Goal: Task Accomplishment & Management: Manage account settings

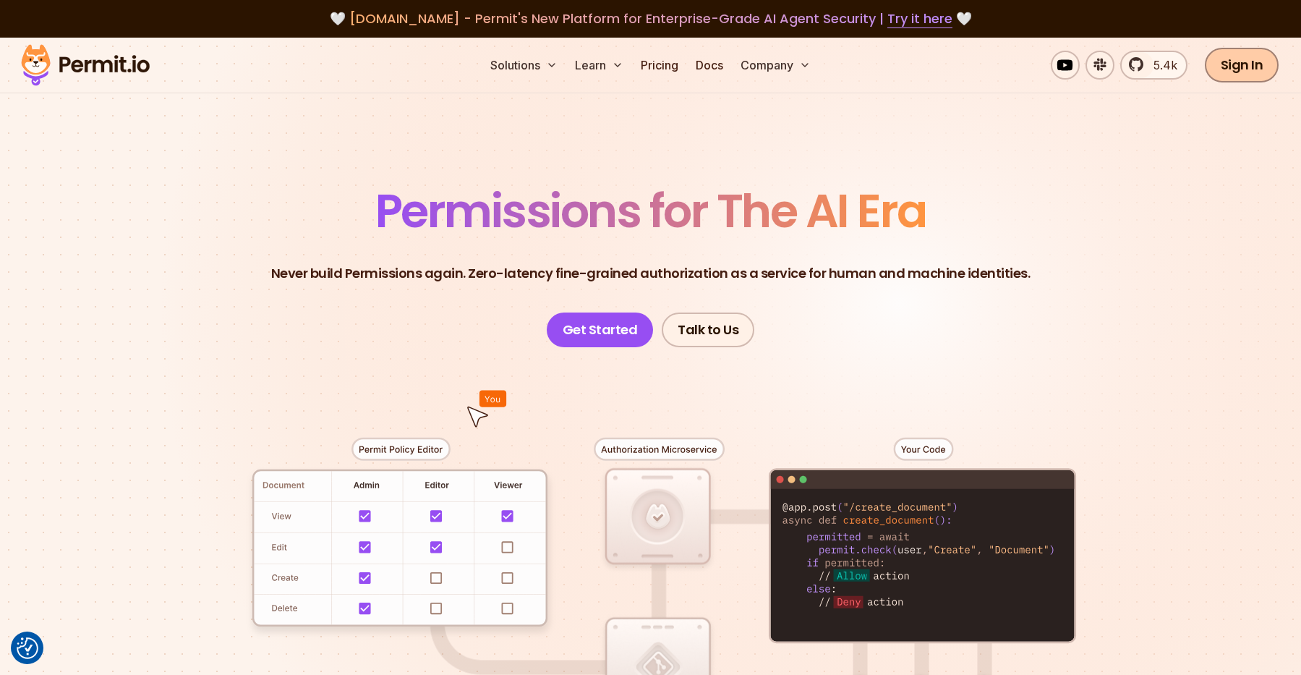
click at [1231, 68] on link "Sign In" at bounding box center [1242, 65] width 74 height 35
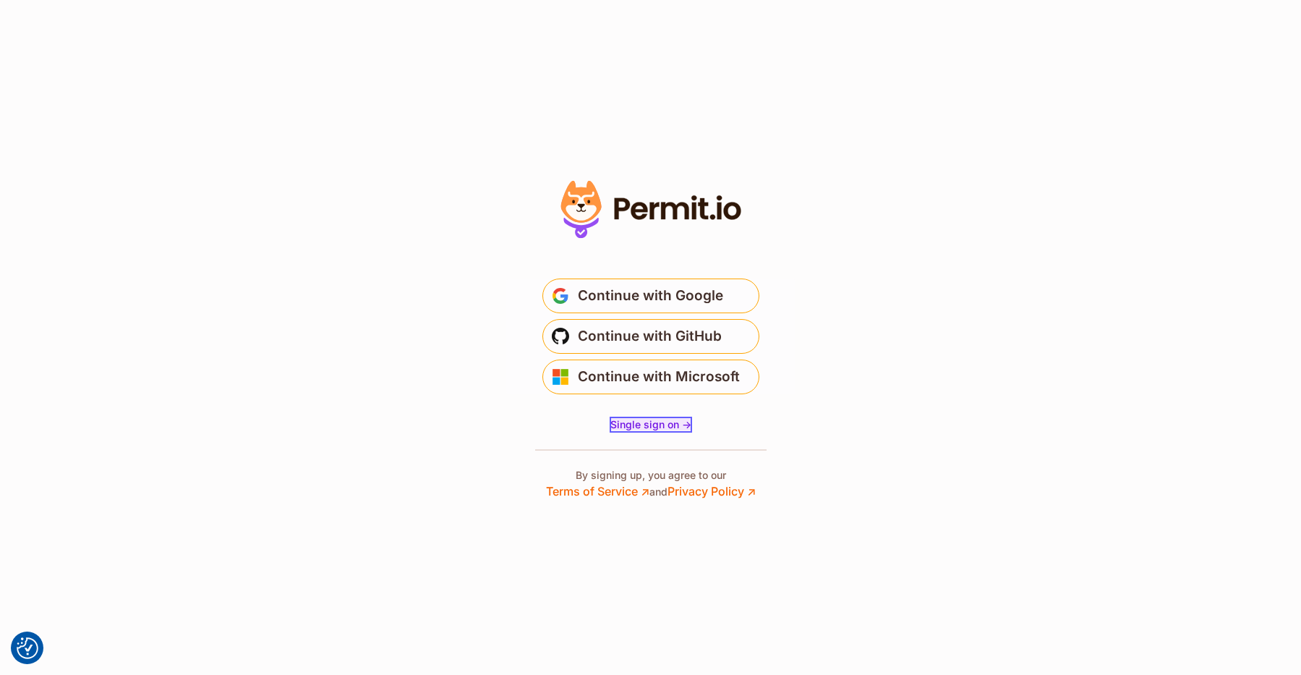
click at [672, 427] on span "Single sign on ->" at bounding box center [650, 424] width 81 height 12
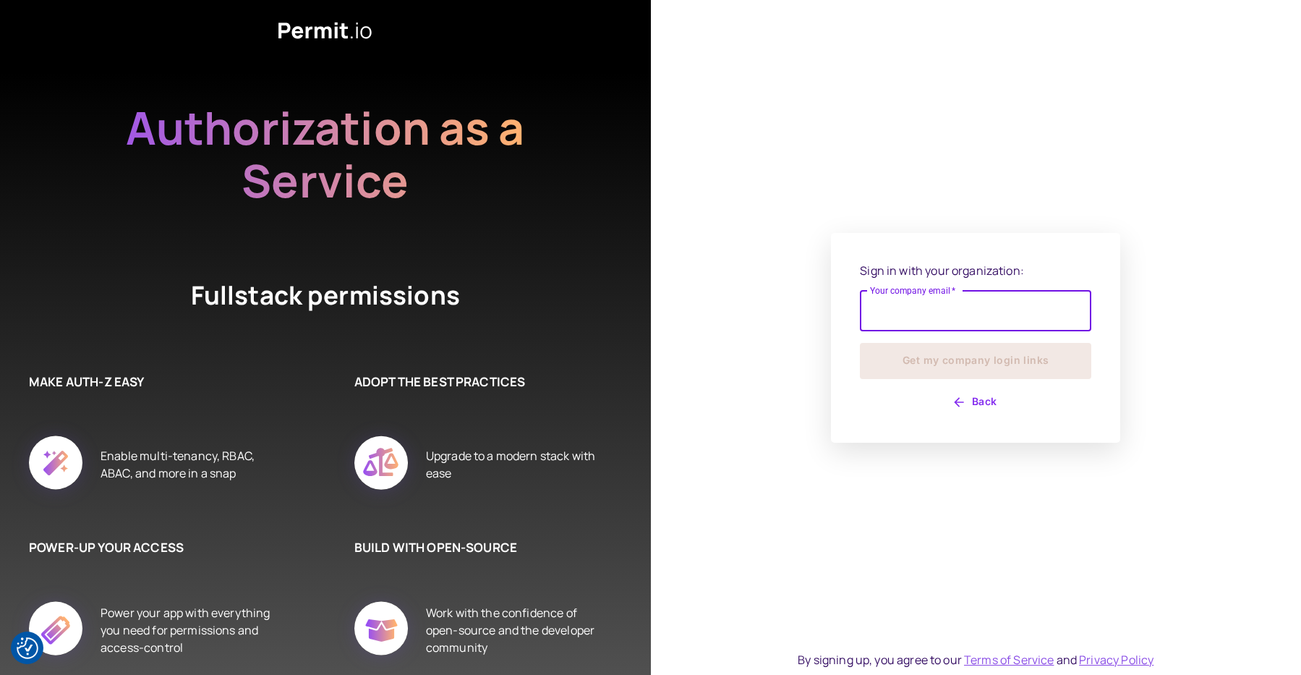
click at [952, 306] on input "Your company email   *" at bounding box center [975, 311] width 231 height 40
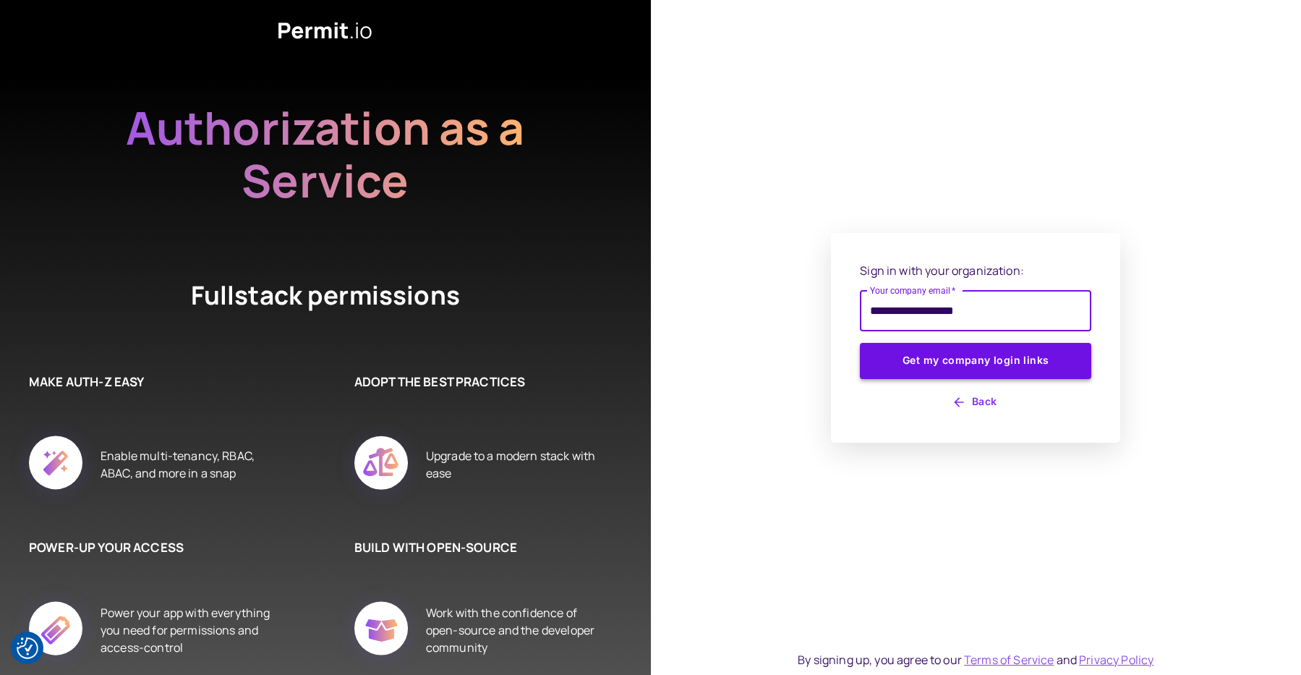
type input "**********"
click at [1014, 356] on button "Get my company login links" at bounding box center [975, 361] width 231 height 36
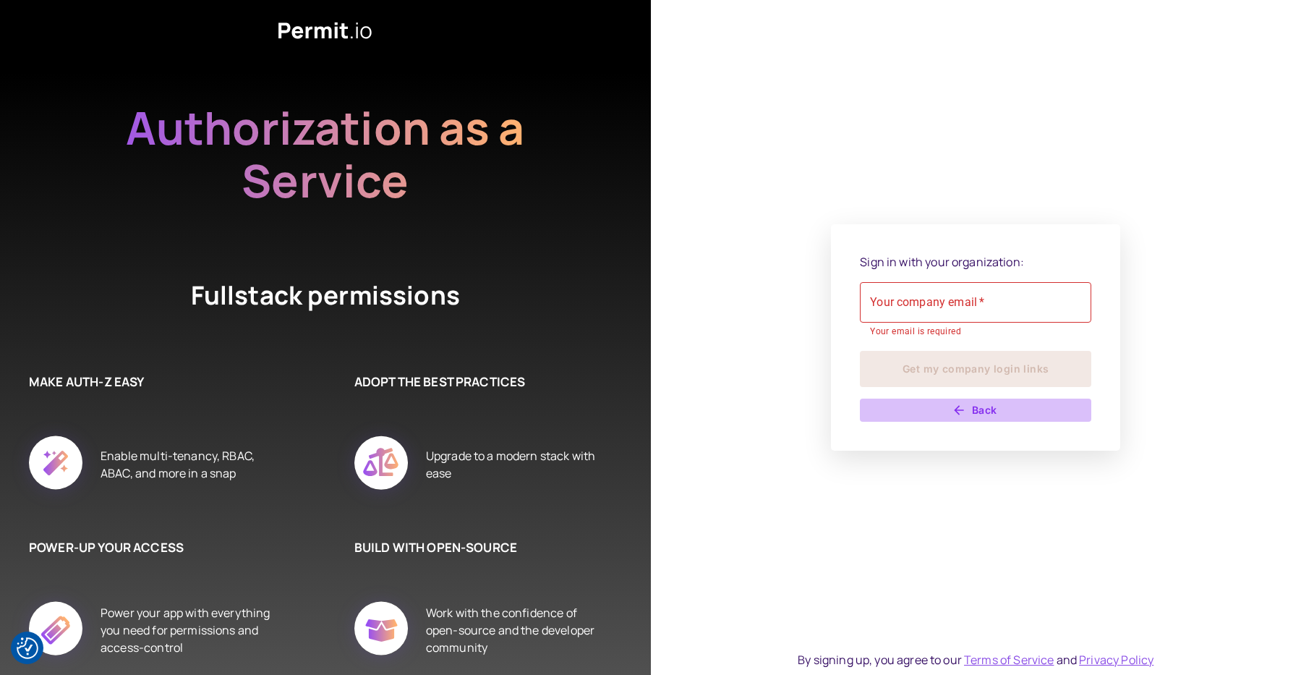
click at [981, 415] on button "Back" at bounding box center [975, 409] width 231 height 23
click at [979, 402] on button "Back" at bounding box center [975, 409] width 231 height 23
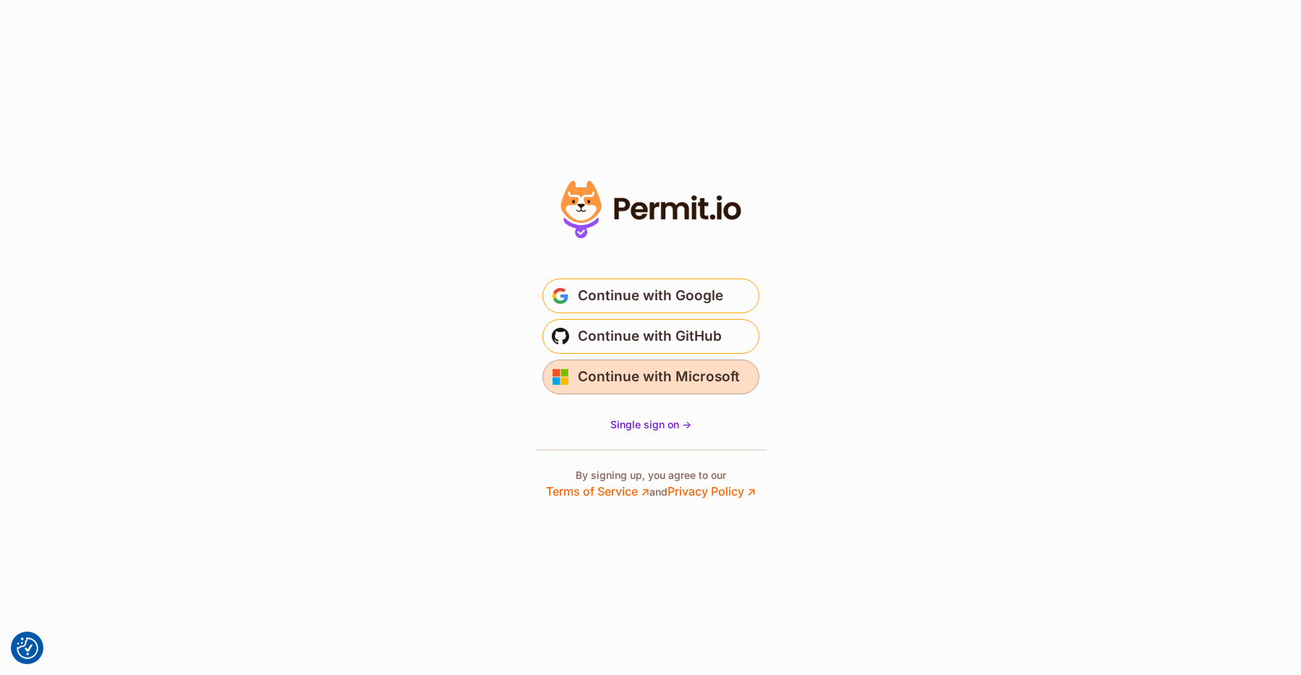
click at [686, 381] on span "Continue with Microsoft" at bounding box center [659, 376] width 162 height 23
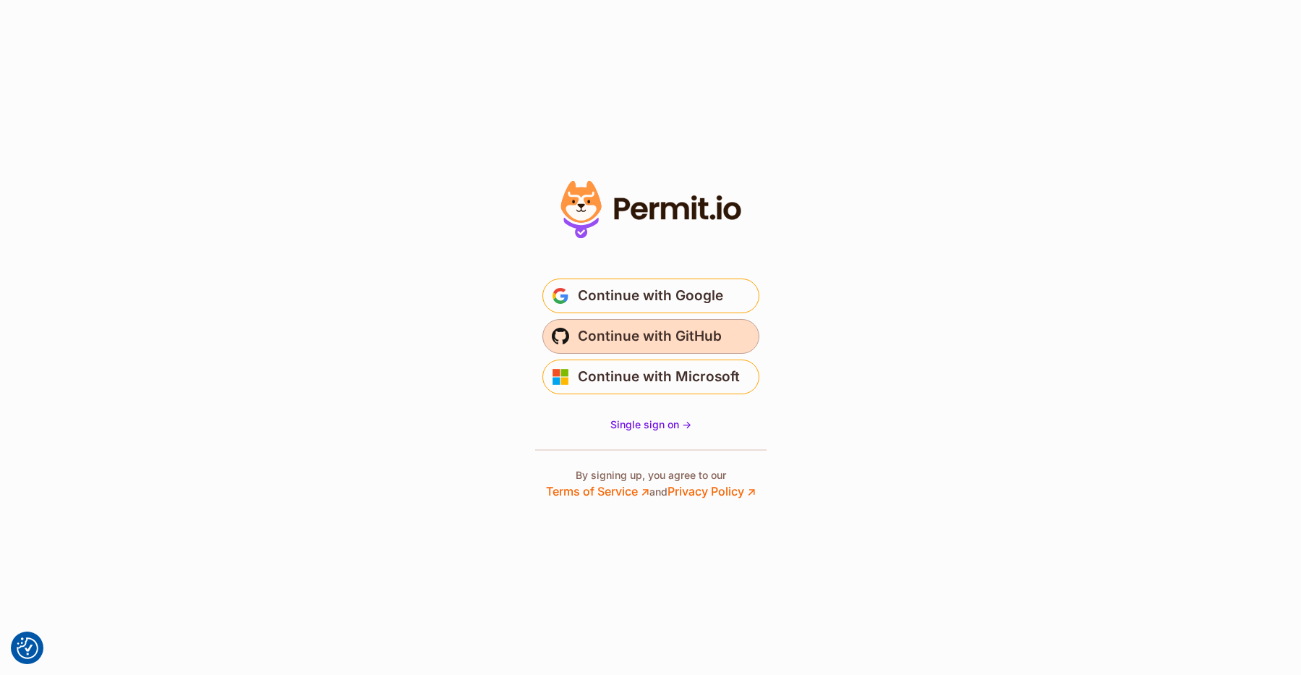
click at [683, 339] on span "Continue with GitHub" at bounding box center [650, 336] width 144 height 23
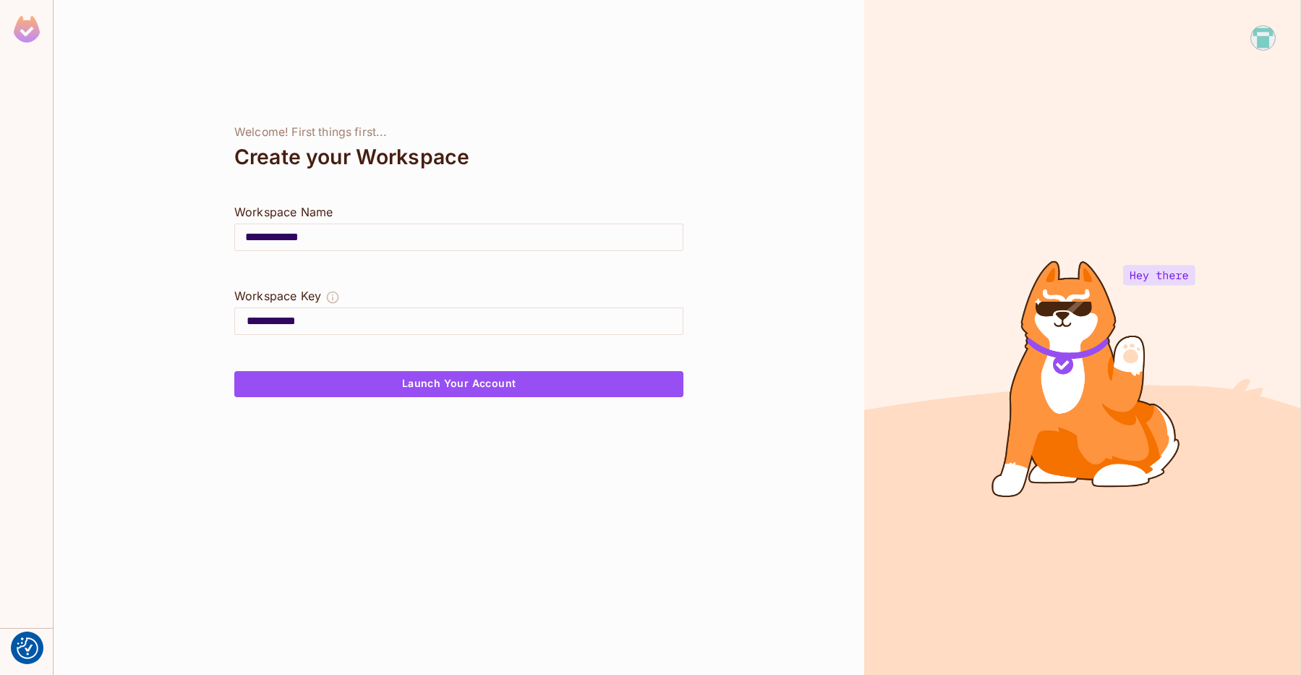
click at [30, 32] on img at bounding box center [27, 29] width 26 height 27
click at [1262, 40] on img at bounding box center [1263, 38] width 24 height 24
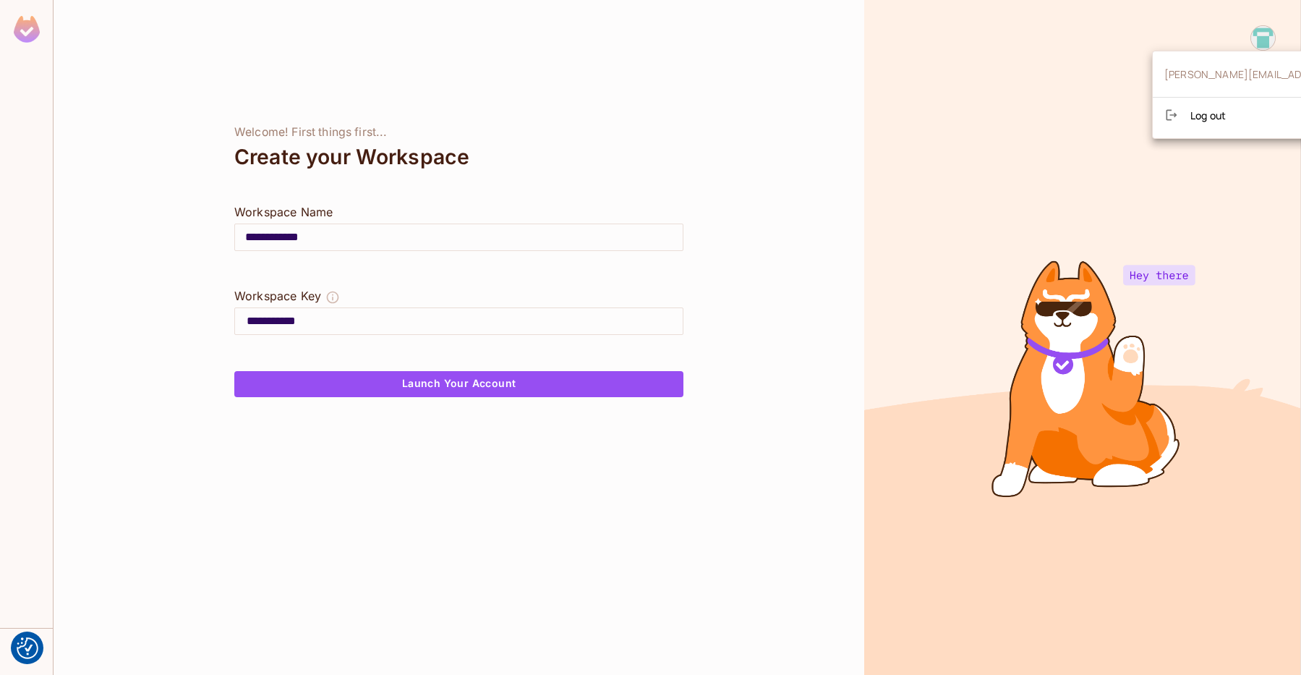
click at [1223, 128] on ul "sergio@supracode.es Log out" at bounding box center [1292, 94] width 279 height 75
click at [1226, 116] on span "Log out" at bounding box center [1207, 115] width 35 height 14
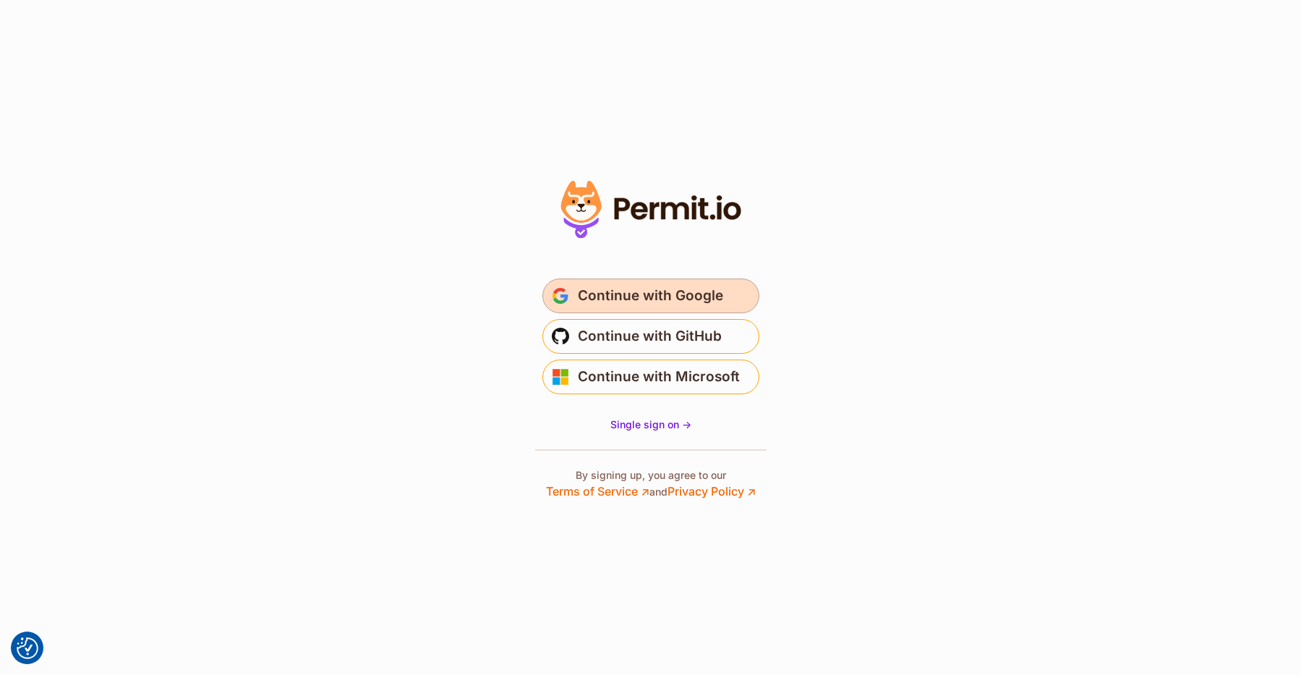
click at [685, 294] on span "Continue with Google" at bounding box center [650, 295] width 145 height 23
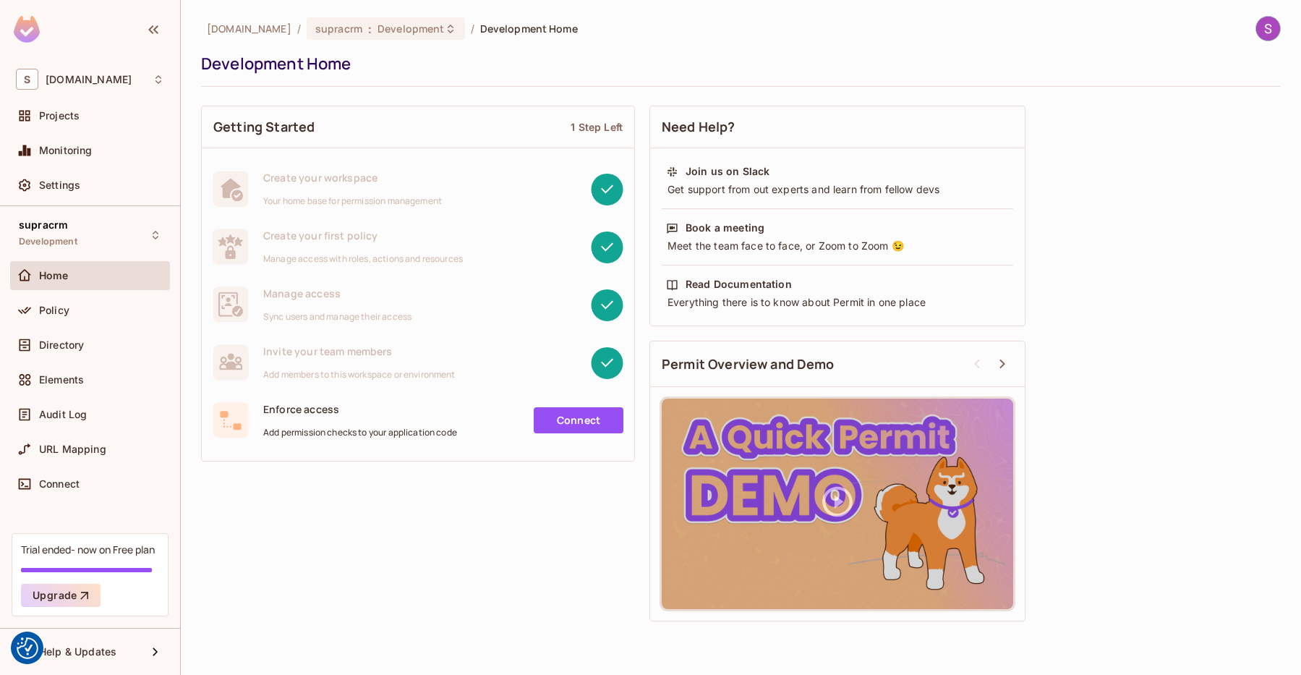
click at [1271, 33] on img at bounding box center [1268, 29] width 24 height 24
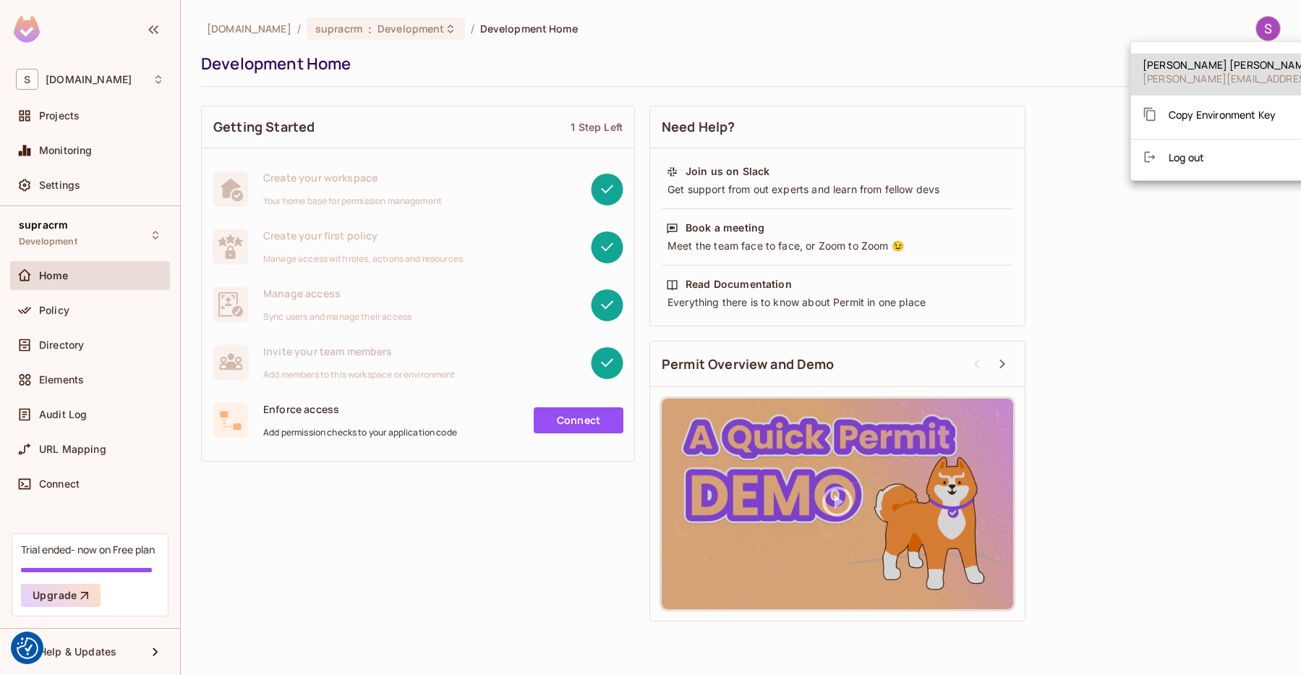
click at [1216, 78] on span "[PERSON_NAME][EMAIL_ADDRESS][DOMAIN_NAME]" at bounding box center [1270, 79] width 256 height 14
click at [878, 63] on div at bounding box center [650, 337] width 1301 height 675
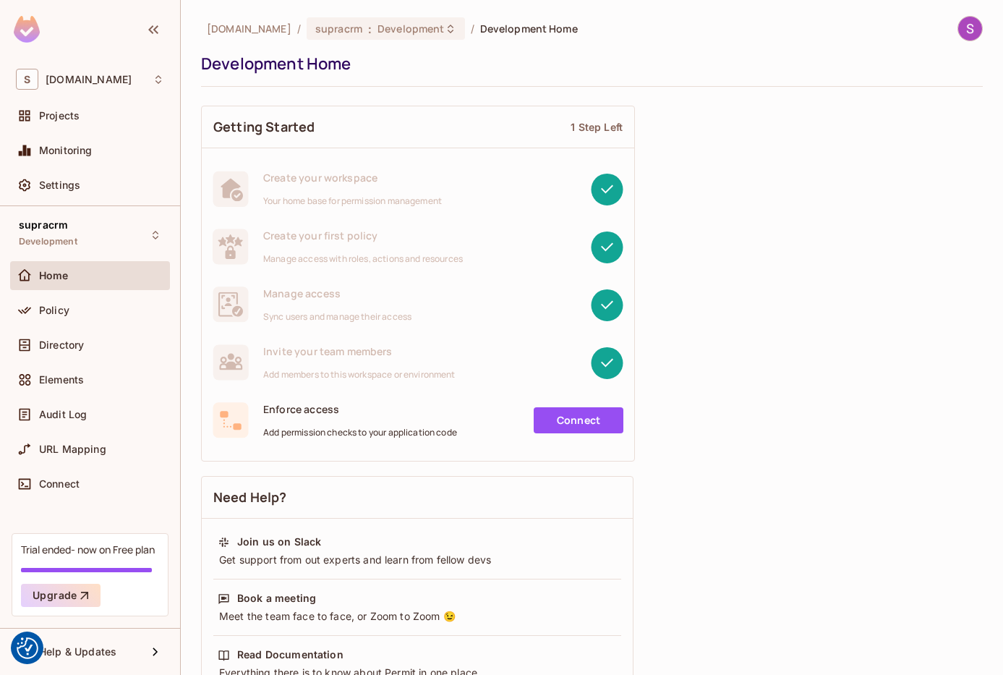
click at [984, 240] on div "supracode.eu / supracrm : Development / Development Home Development Home Getti…" at bounding box center [592, 337] width 822 height 675
click at [80, 187] on span "Settings" at bounding box center [59, 185] width 41 height 12
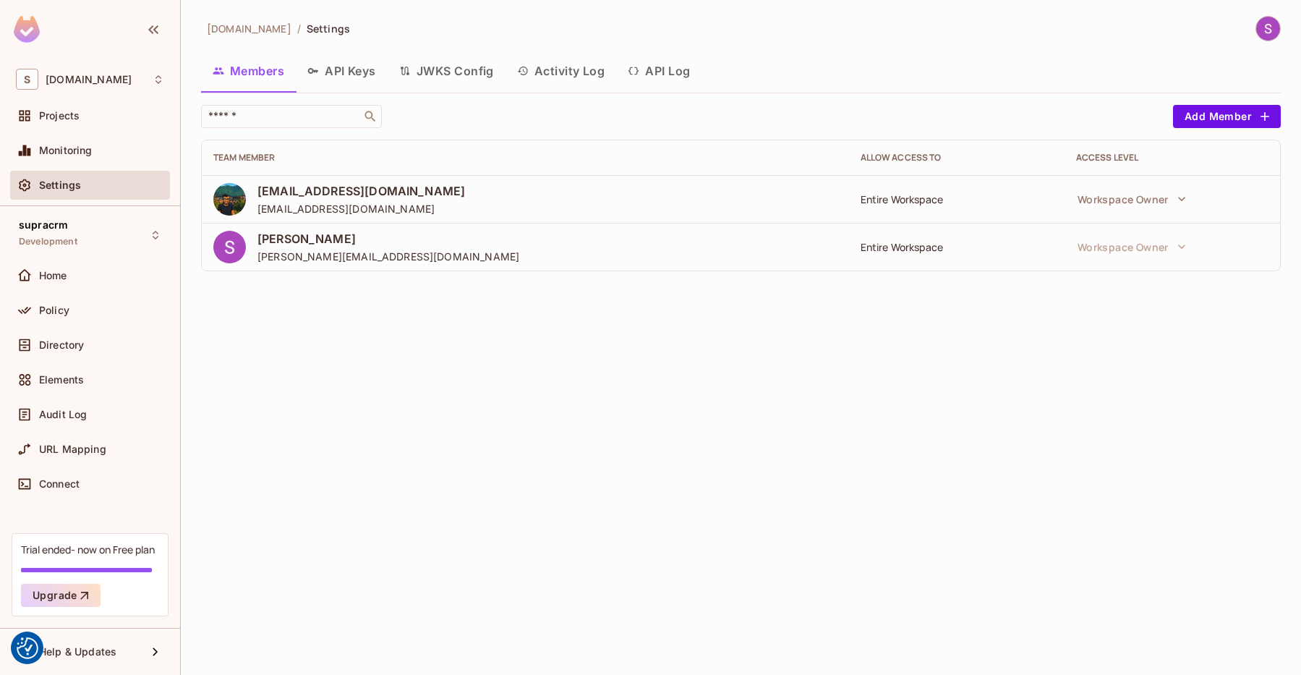
click at [450, 421] on div "supracode.eu / Settings Members API Keys JWKS Config Activity Log API Log ​ Add…" at bounding box center [741, 337] width 1120 height 675
click at [591, 367] on div "supracode.eu / Settings Members API Keys JWKS Config Activity Log API Log ​ Add…" at bounding box center [741, 337] width 1120 height 675
click at [358, 238] on span "[PERSON_NAME]" at bounding box center [388, 239] width 262 height 16
click at [1234, 117] on button "Add Member" at bounding box center [1227, 116] width 108 height 23
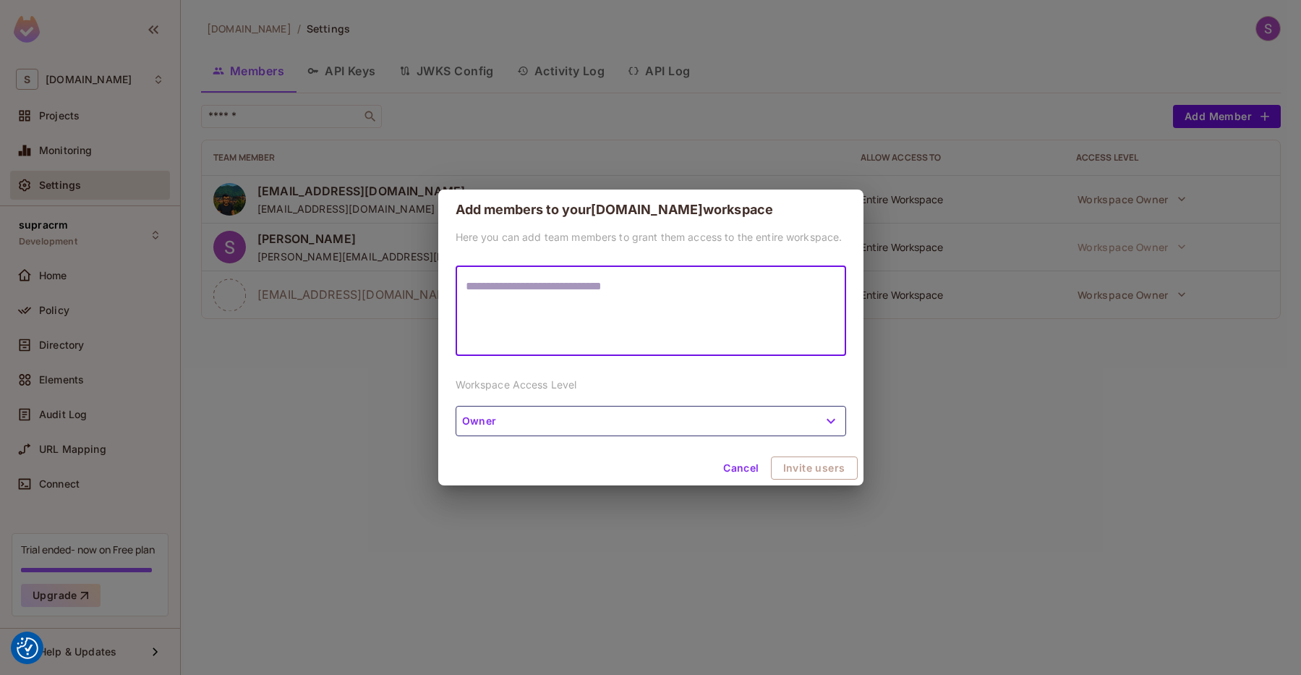
click at [672, 286] on textarea at bounding box center [651, 311] width 370 height 67
type textarea "**********"
click at [739, 473] on button "Cancel" at bounding box center [742, 467] width 47 height 23
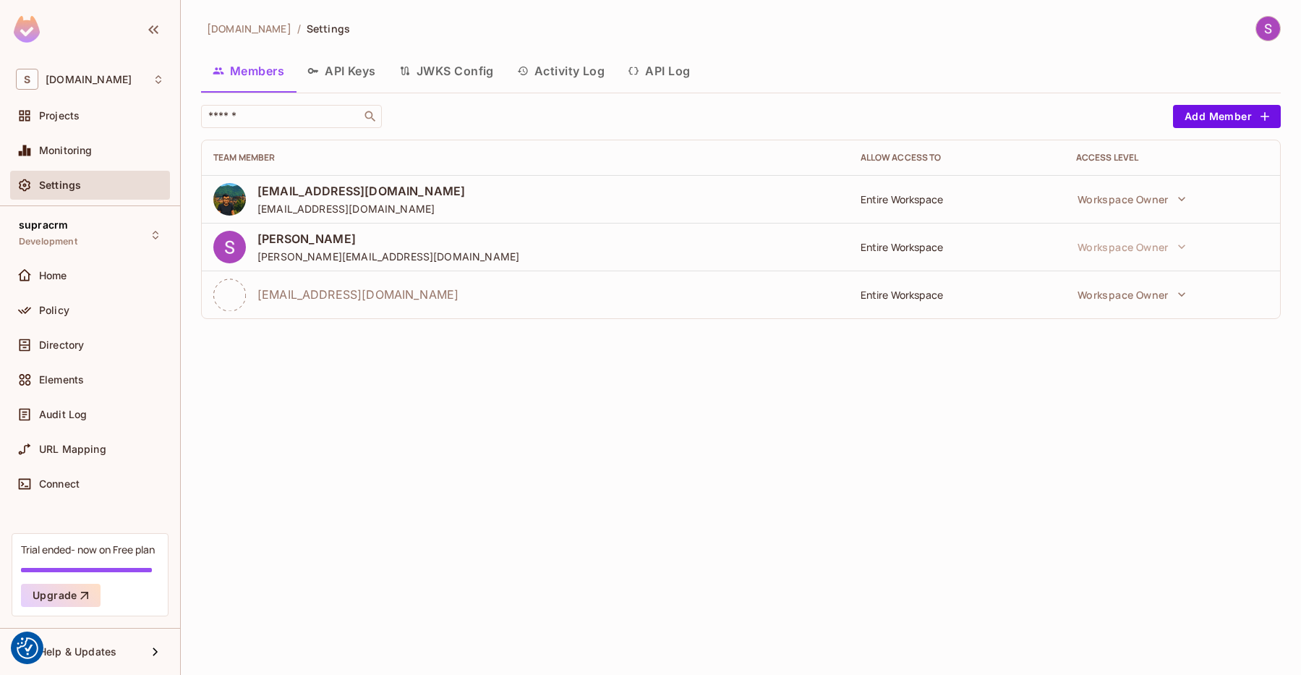
click at [687, 422] on div "[DOMAIN_NAME] / Settings Members API Keys JWKS Config Activity Log API Log ​ Ad…" at bounding box center [741, 337] width 1120 height 675
click at [1260, 114] on icon "button" at bounding box center [1264, 116] width 14 height 14
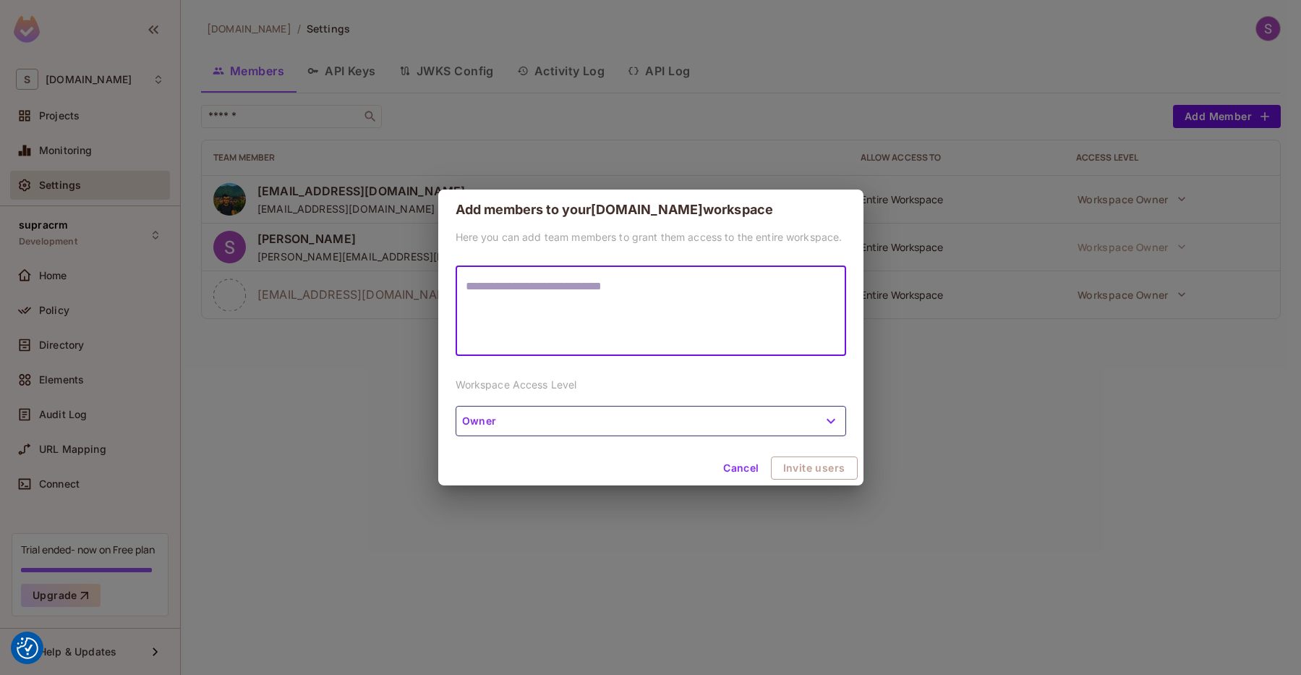
click at [631, 289] on textarea at bounding box center [651, 311] width 370 height 67
type textarea "**********"
click at [662, 408] on button "Owner" at bounding box center [651, 421] width 390 height 30
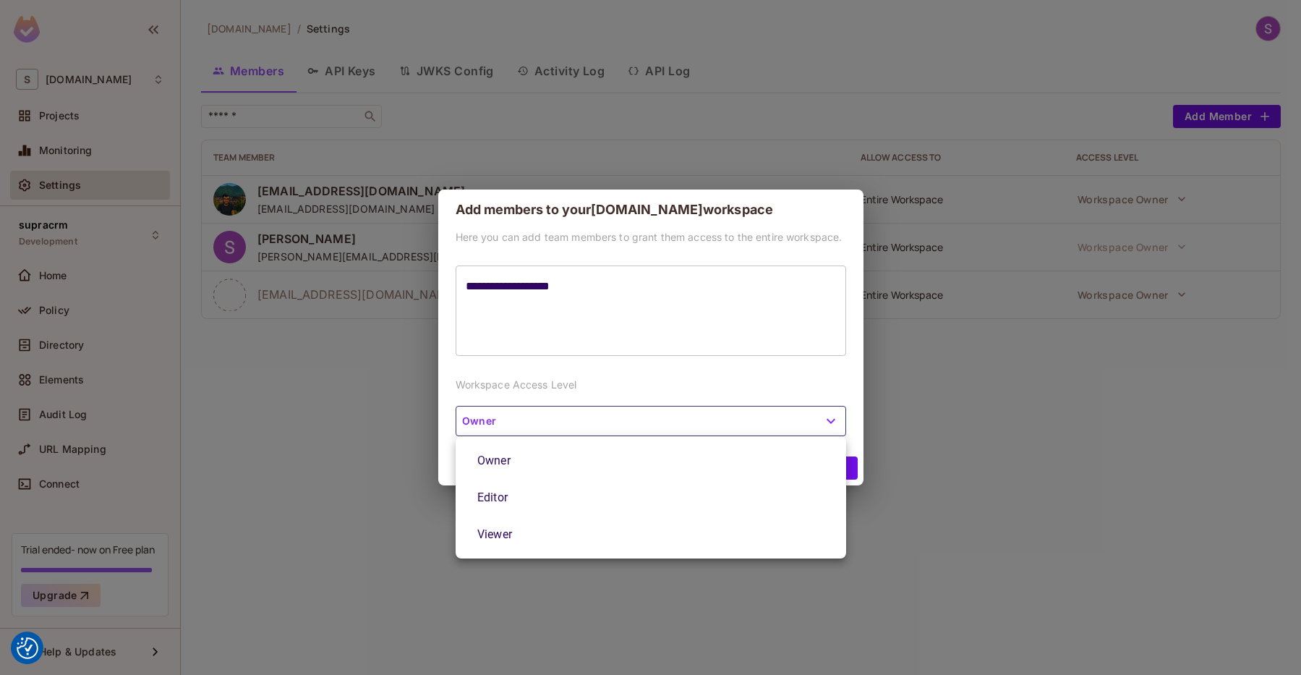
click at [747, 382] on div at bounding box center [650, 337] width 1301 height 675
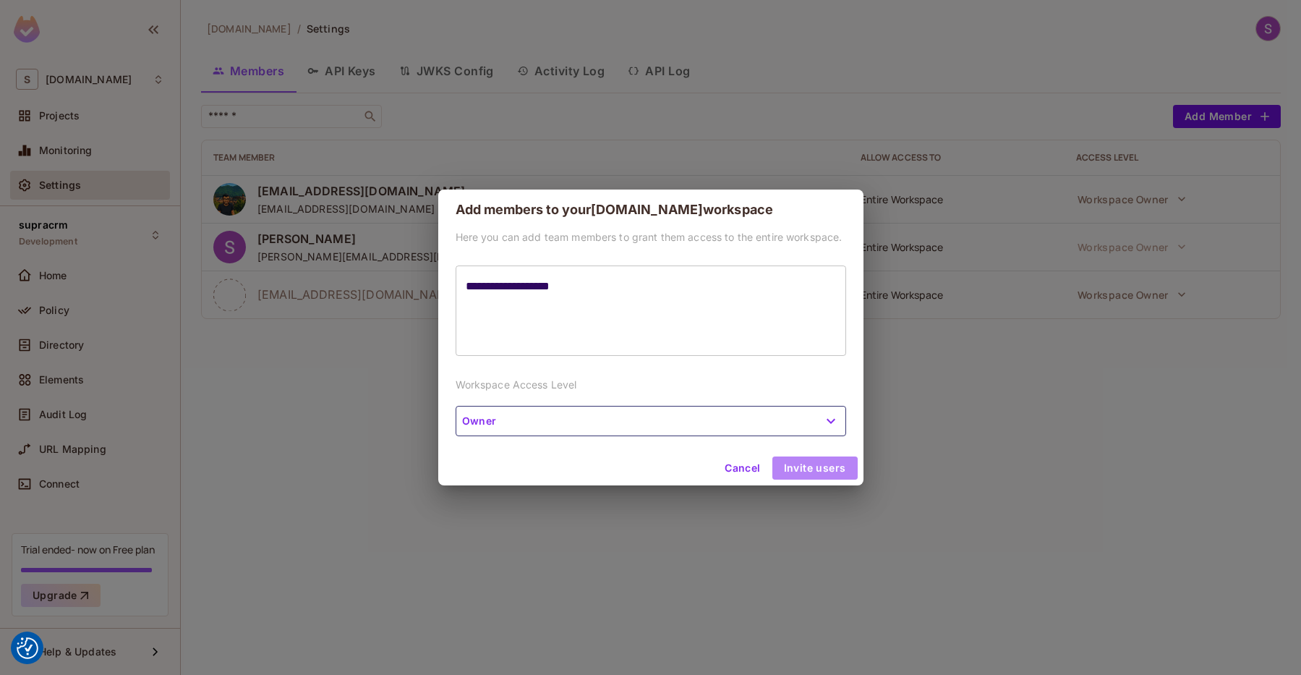
click at [821, 468] on button "Invite users" at bounding box center [814, 467] width 85 height 23
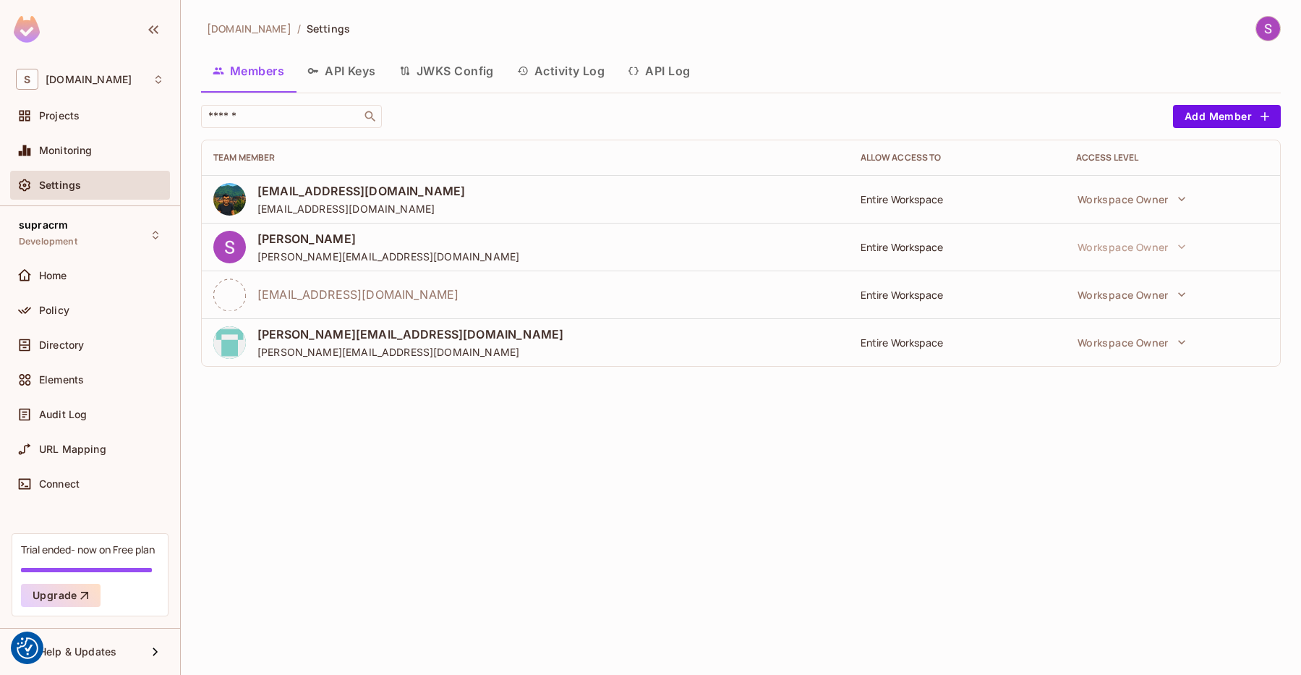
click at [696, 473] on div "supracode.eu / Settings Members API Keys JWKS Config Activity Log API Log ​ Add…" at bounding box center [741, 337] width 1120 height 675
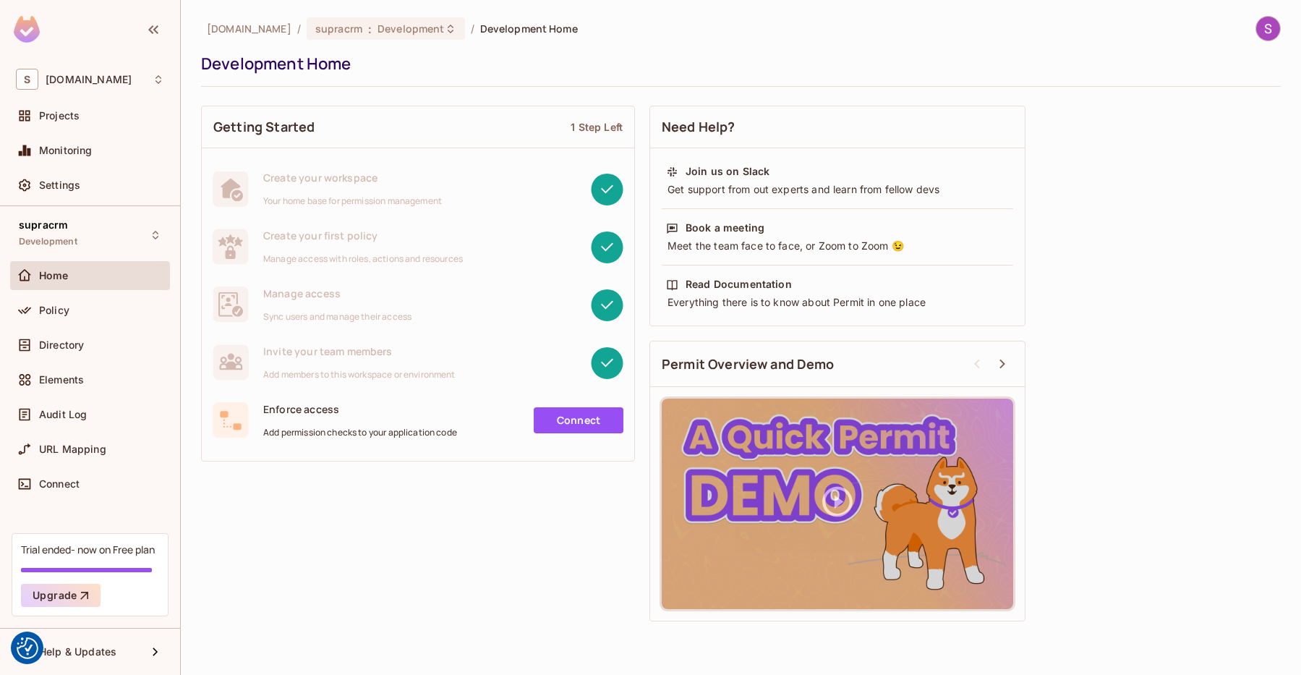
click at [1268, 25] on img at bounding box center [1268, 29] width 24 height 24
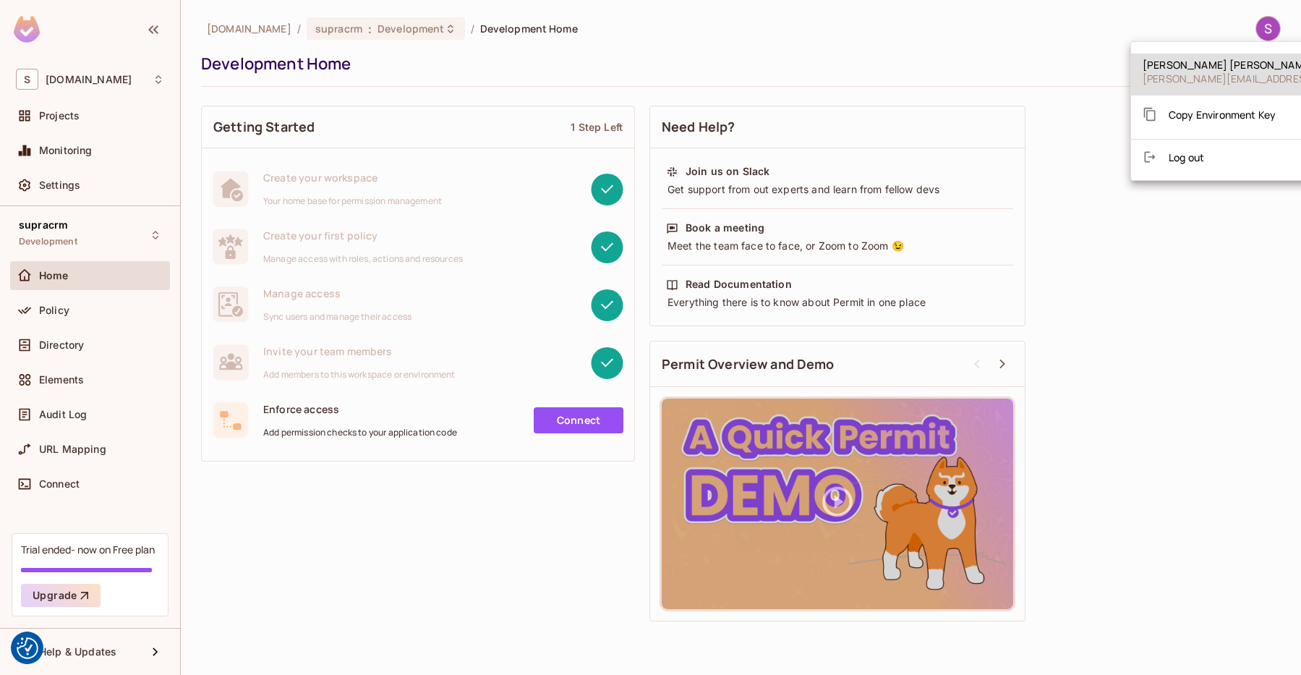
click at [978, 56] on div at bounding box center [650, 337] width 1301 height 675
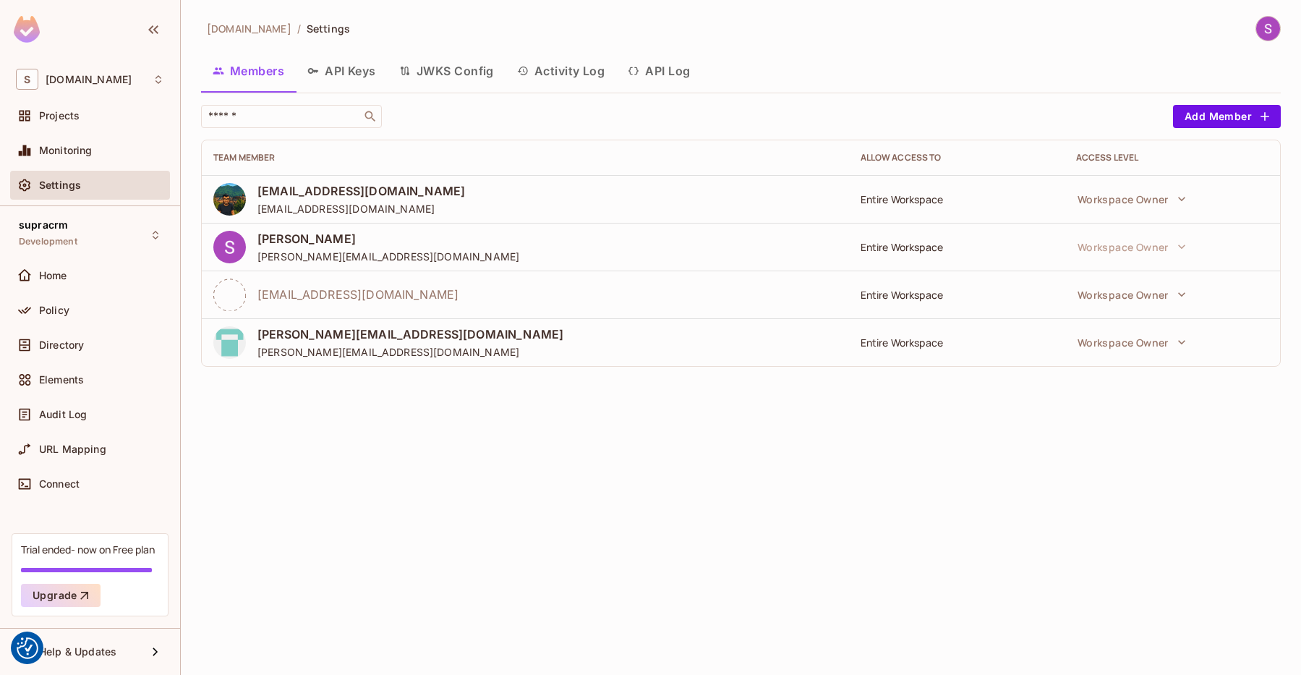
click at [710, 351] on div "sergio@supracode.es sergio@supracode.es" at bounding box center [525, 342] width 624 height 33
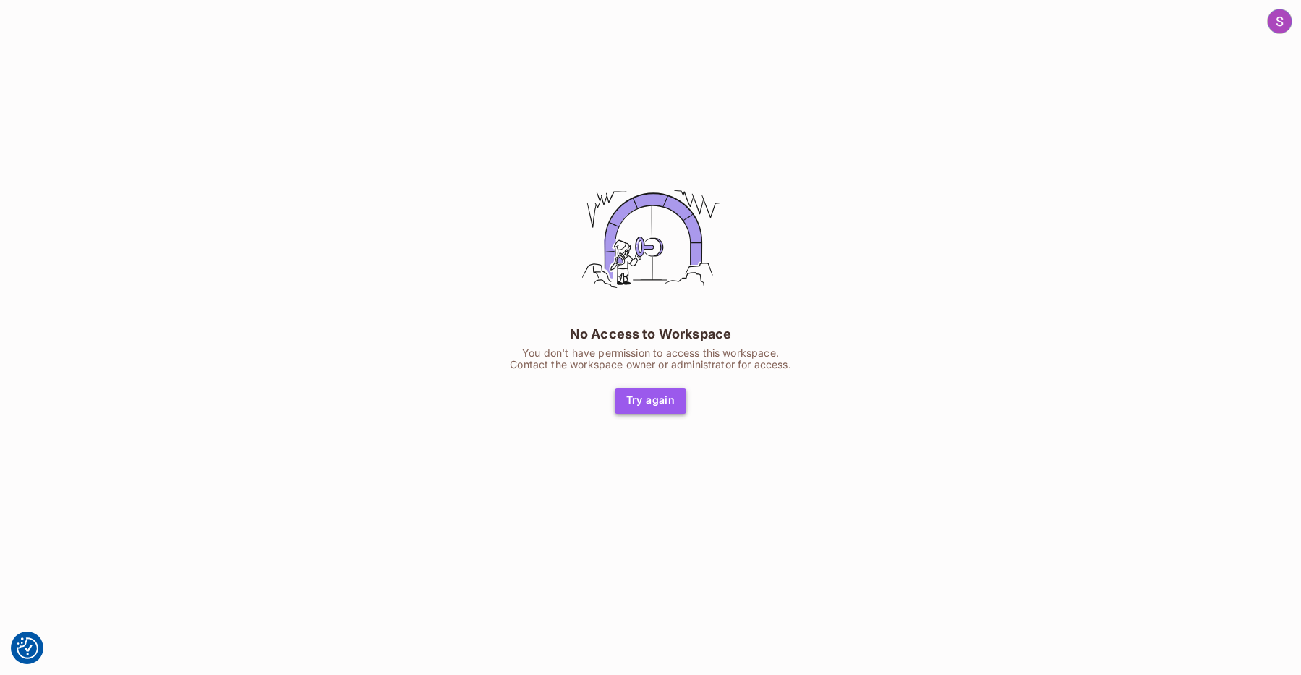
click at [672, 402] on button "Try again" at bounding box center [651, 401] width 72 height 26
click at [1286, 21] on img at bounding box center [1280, 21] width 24 height 24
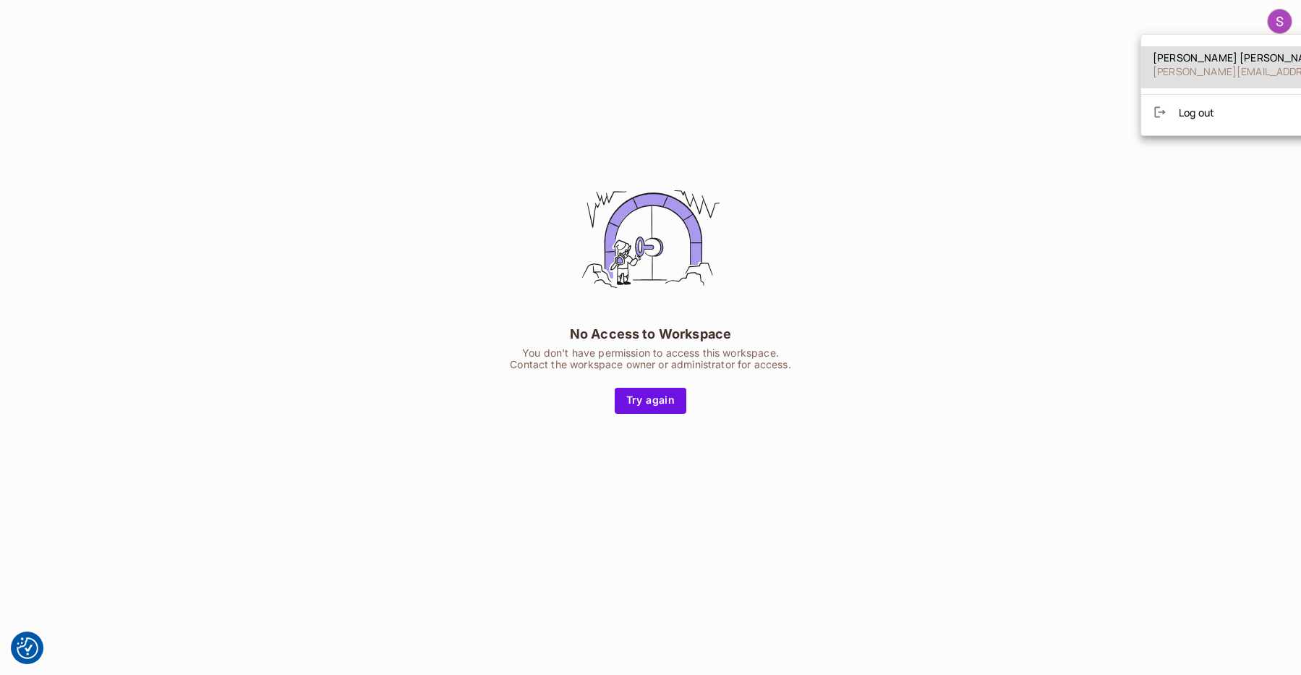
click at [1228, 118] on li "Log out" at bounding box center [1280, 112] width 279 height 23
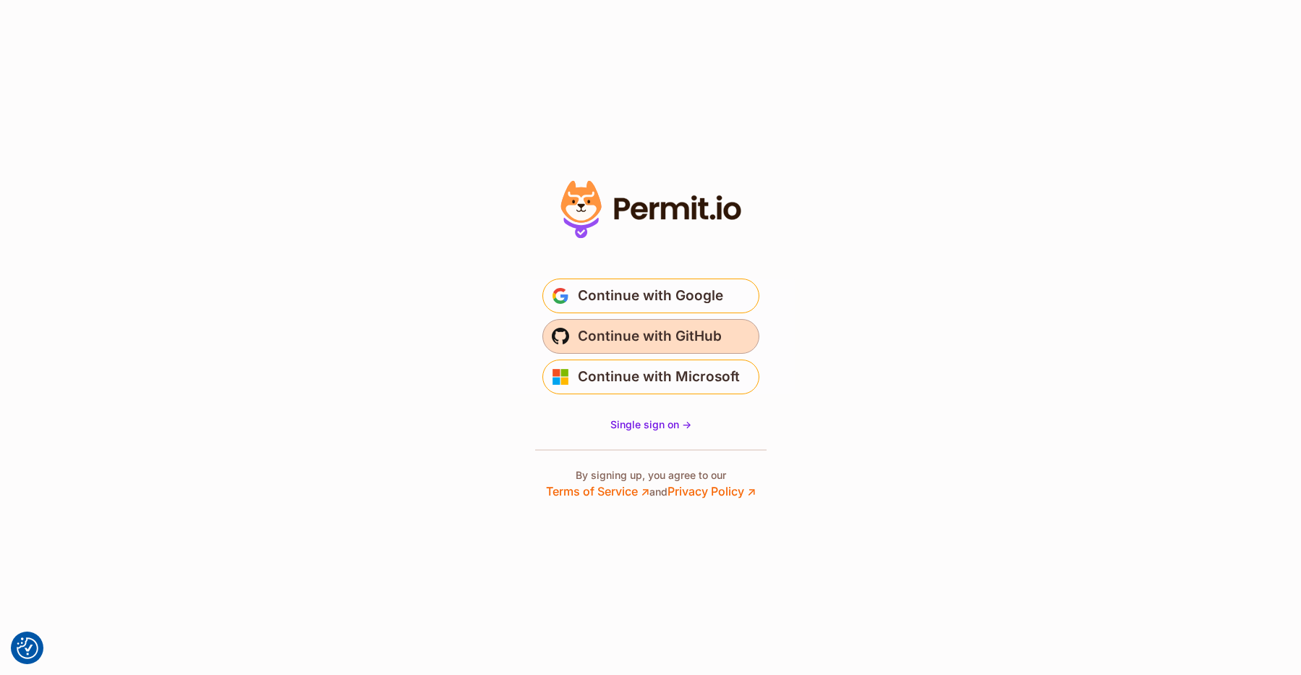
click at [696, 341] on span "Continue with GitHub" at bounding box center [650, 336] width 144 height 23
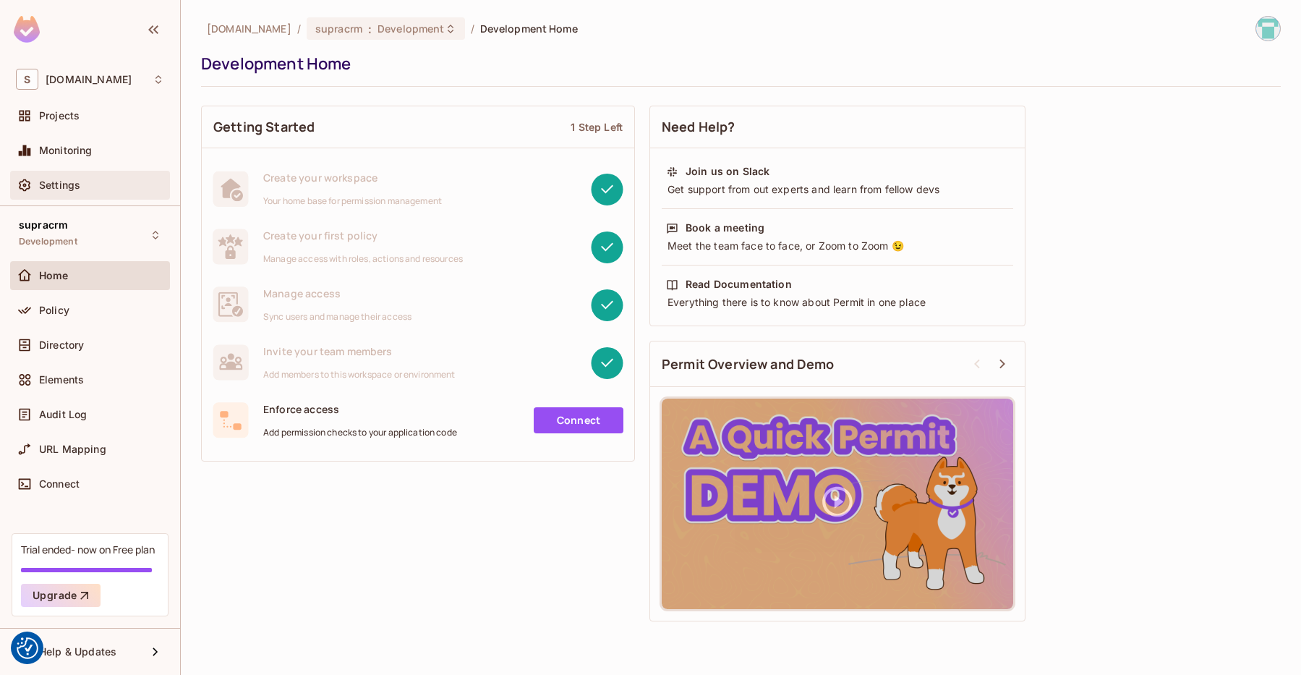
click at [77, 190] on span "Settings" at bounding box center [59, 185] width 41 height 12
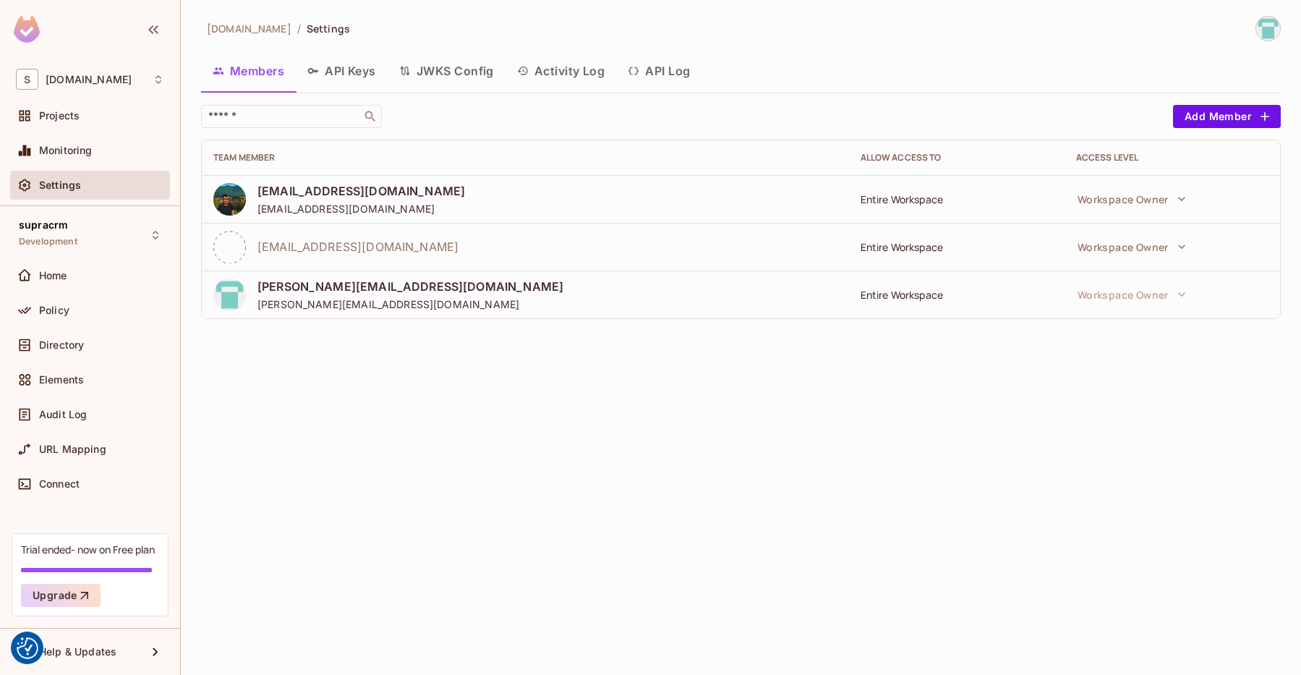
click at [416, 392] on div "[DOMAIN_NAME] / Settings Members API Keys JWKS Config Activity Log API Log ​ Ad…" at bounding box center [741, 337] width 1120 height 675
